Goal: Register for event/course

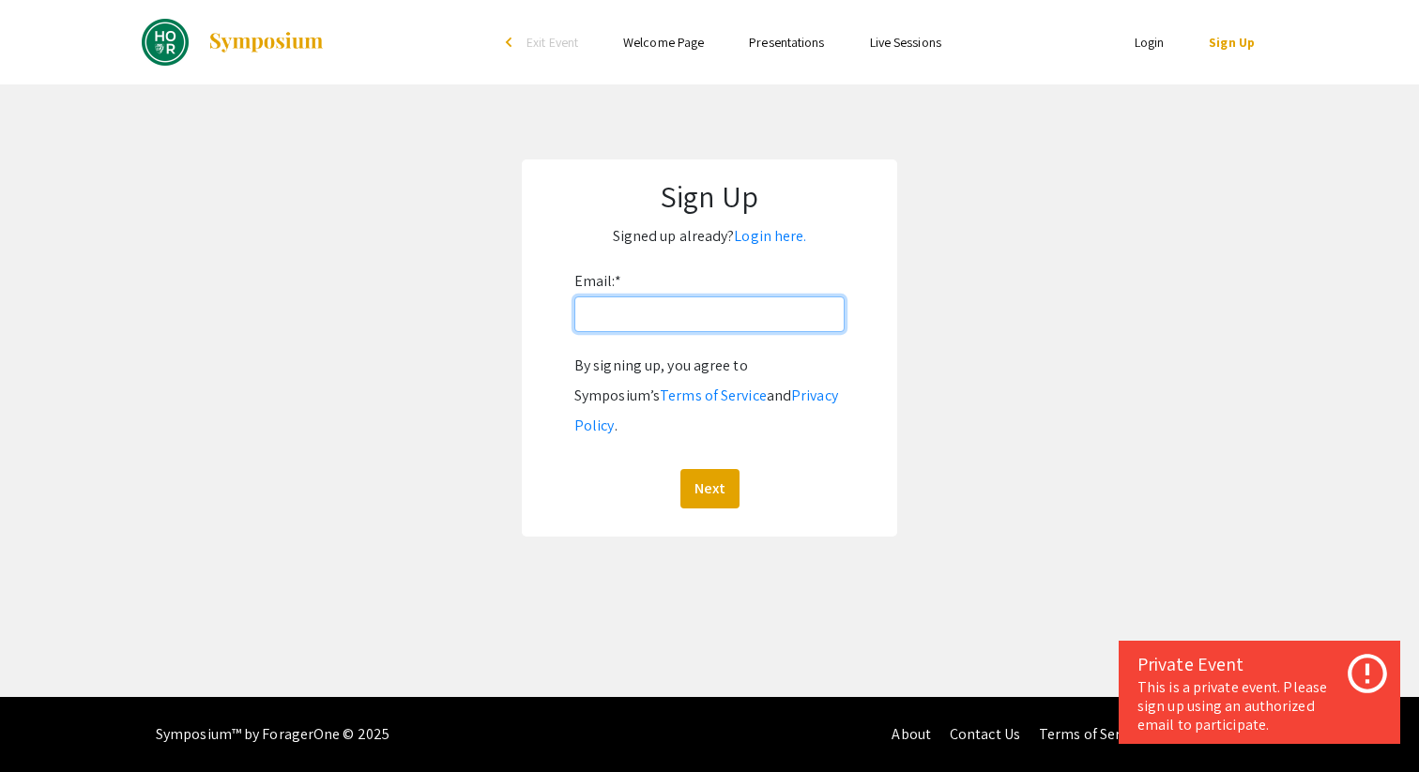
click at [695, 316] on input "Email: *" at bounding box center [709, 314] width 270 height 36
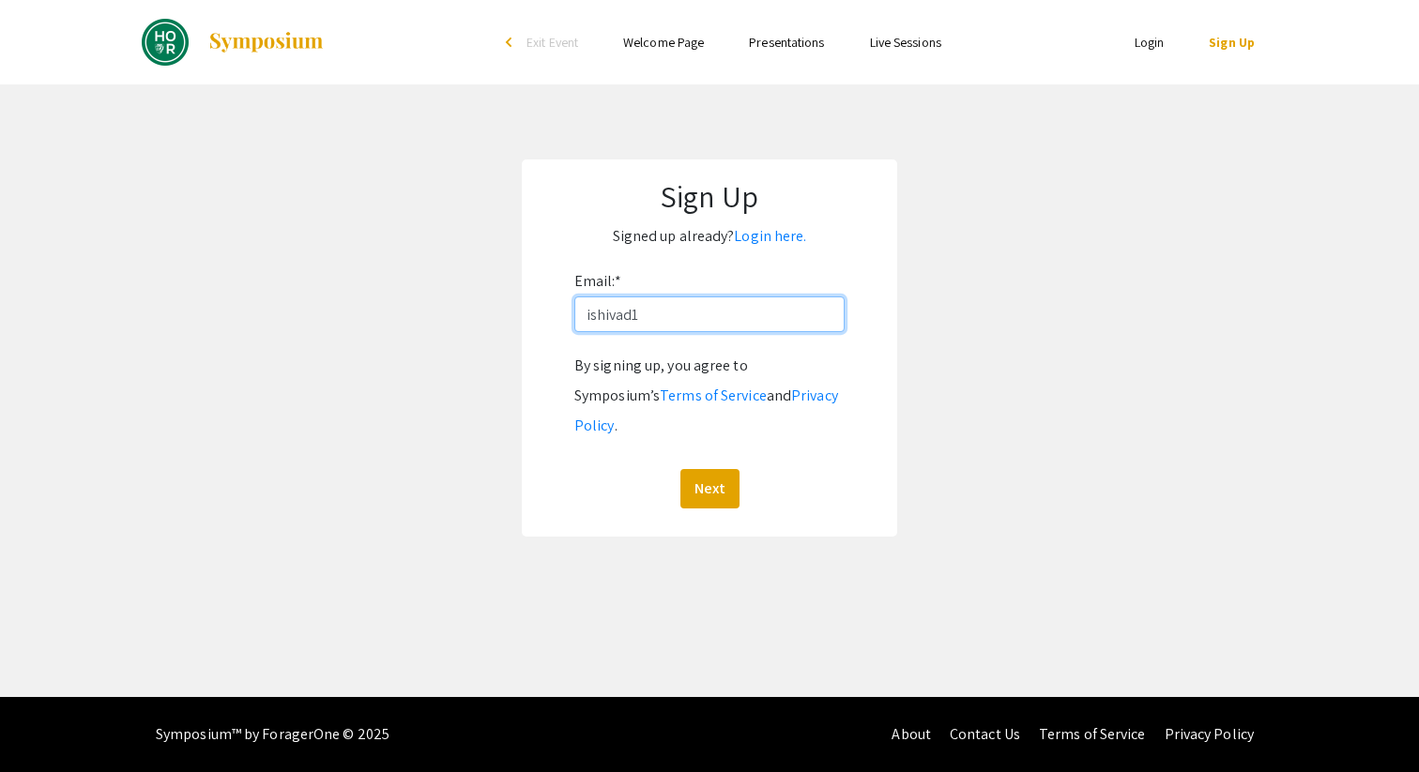
type input "[EMAIL_ADDRESS][DOMAIN_NAME]"
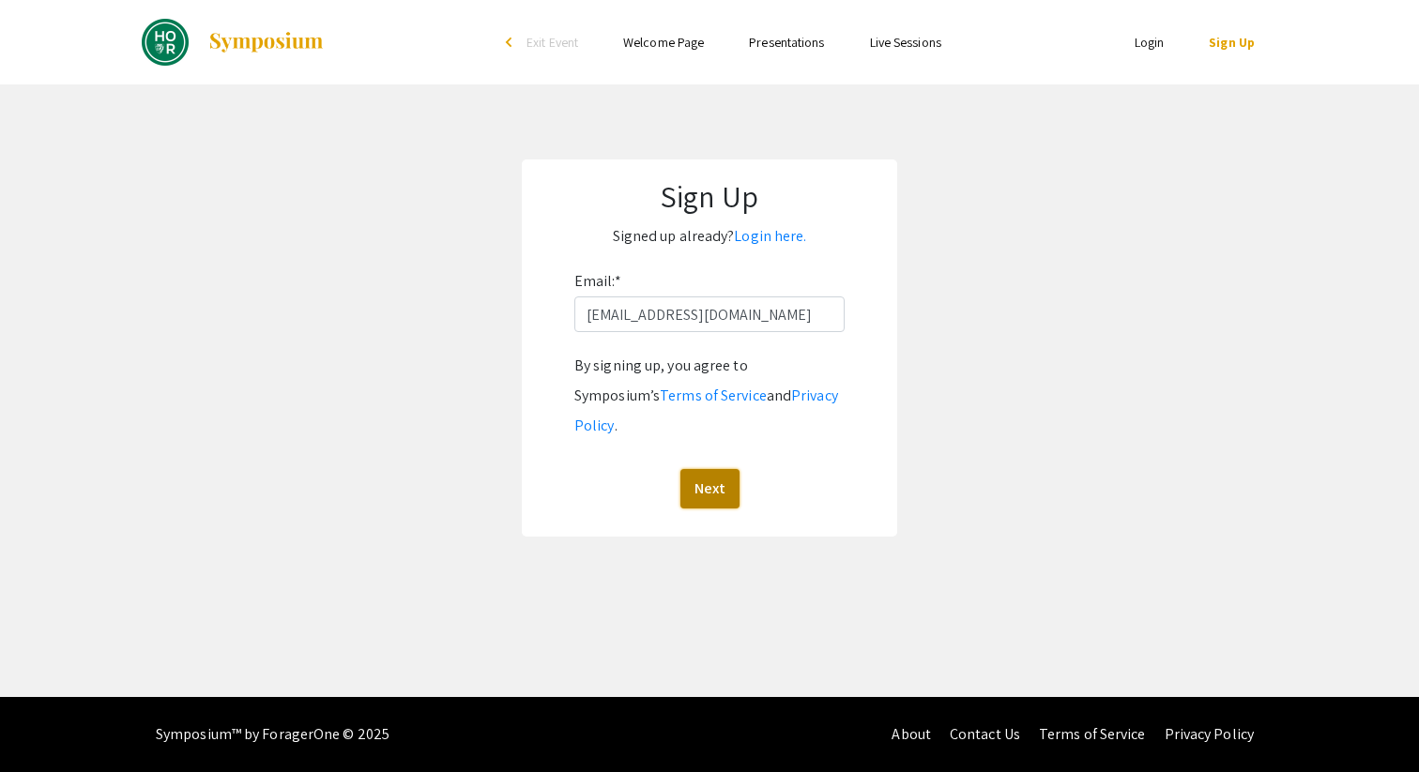
click at [706, 469] on button "Next" at bounding box center [709, 488] width 59 height 39
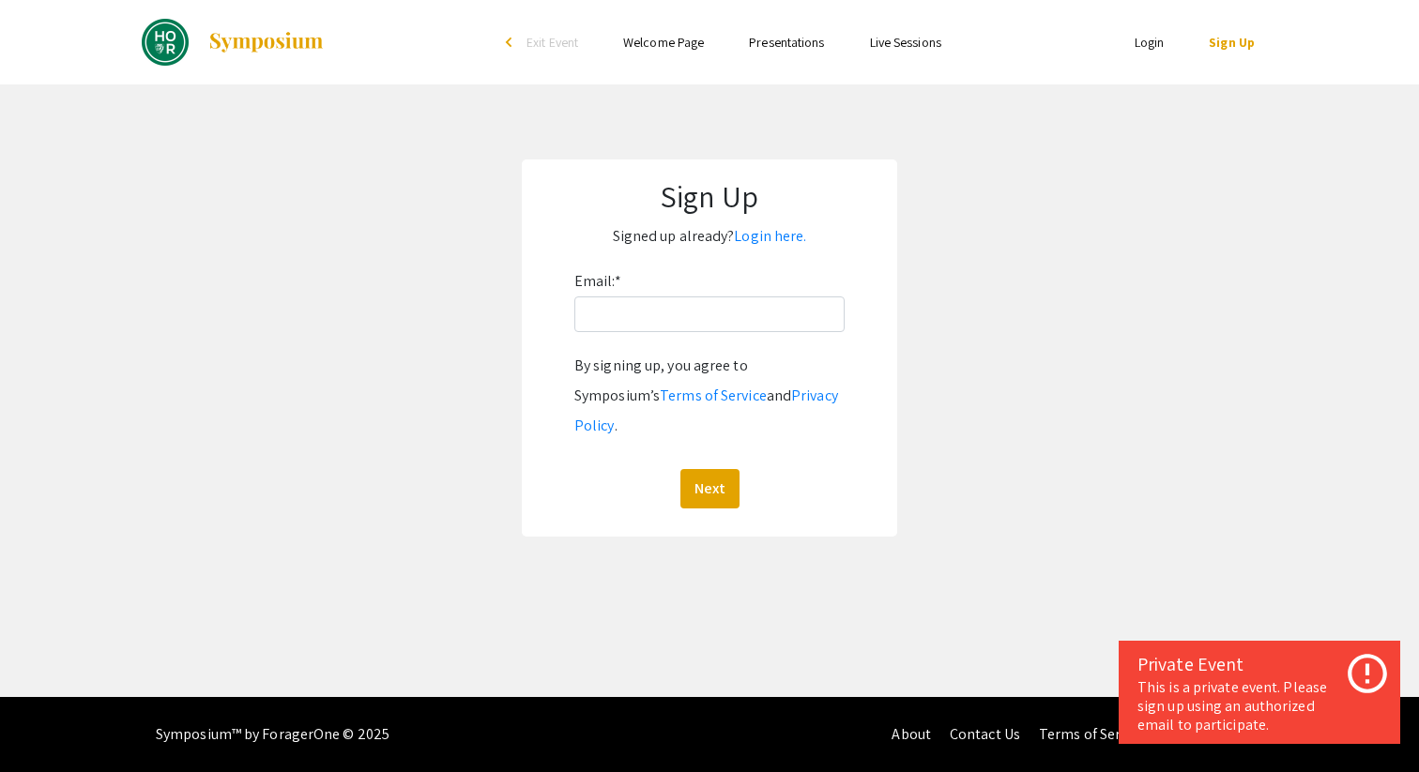
click at [159, 34] on img at bounding box center [165, 42] width 47 height 47
click at [1139, 60] on ul "Login Sign Up" at bounding box center [1090, 42] width 374 height 84
click at [1150, 39] on link "Login" at bounding box center [1149, 42] width 30 height 17
